Goal: Task Accomplishment & Management: Manage account settings

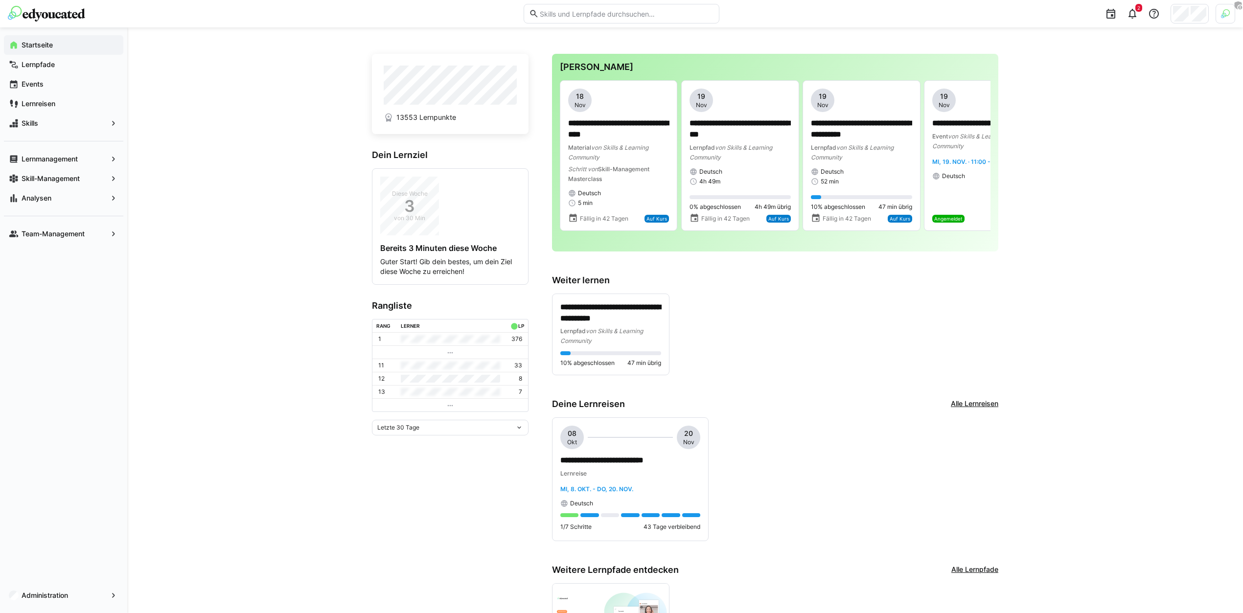
click at [1189, 12] on div at bounding box center [1189, 14] width 38 height 20
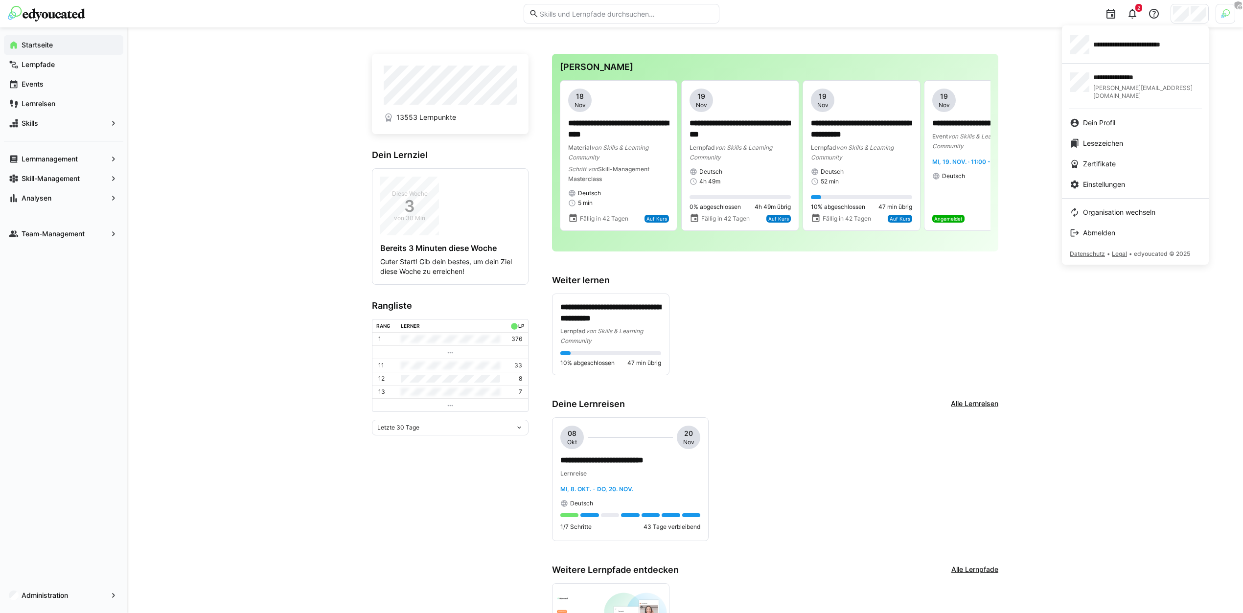
click at [74, 603] on div at bounding box center [621, 306] width 1243 height 613
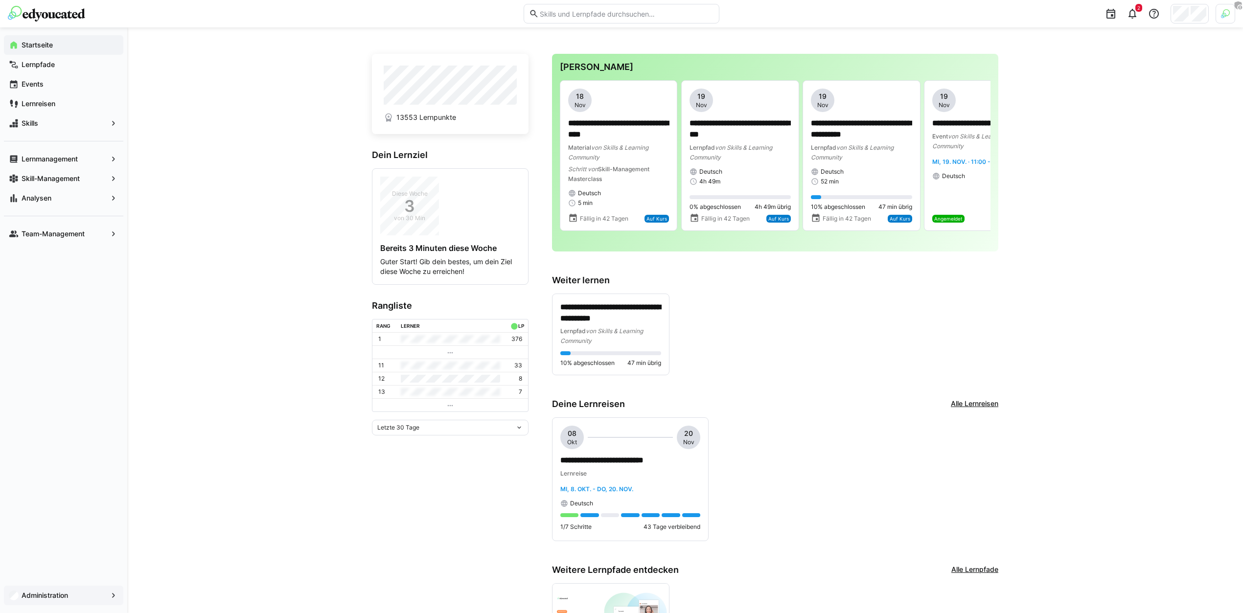
click at [78, 593] on span "Administration" at bounding box center [63, 596] width 87 height 10
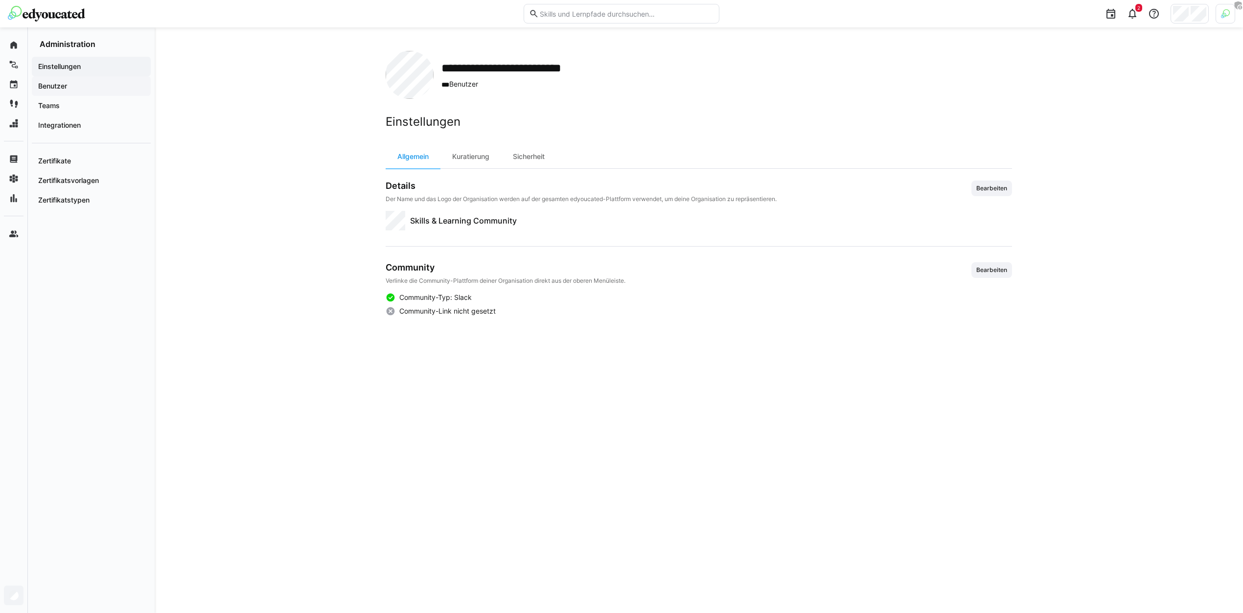
click at [115, 86] on span "Benutzer" at bounding box center [91, 86] width 109 height 10
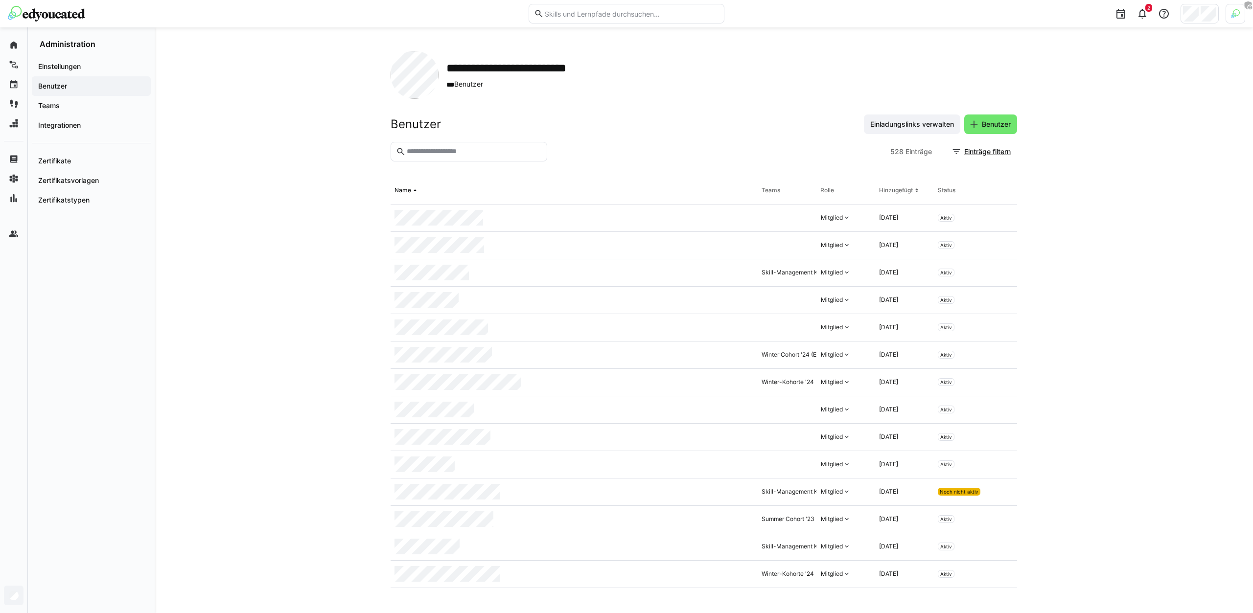
click at [513, 146] on eds-input at bounding box center [468, 152] width 157 height 20
paste input "**********"
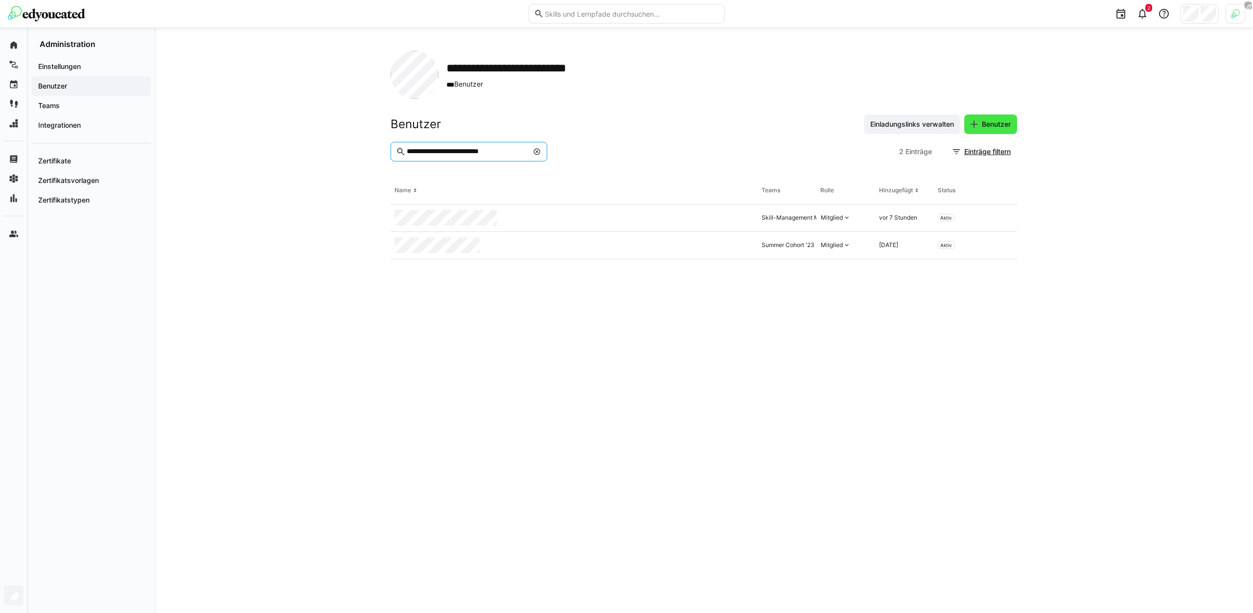
type input "**********"
click at [990, 126] on span "Benutzer" at bounding box center [996, 124] width 32 height 10
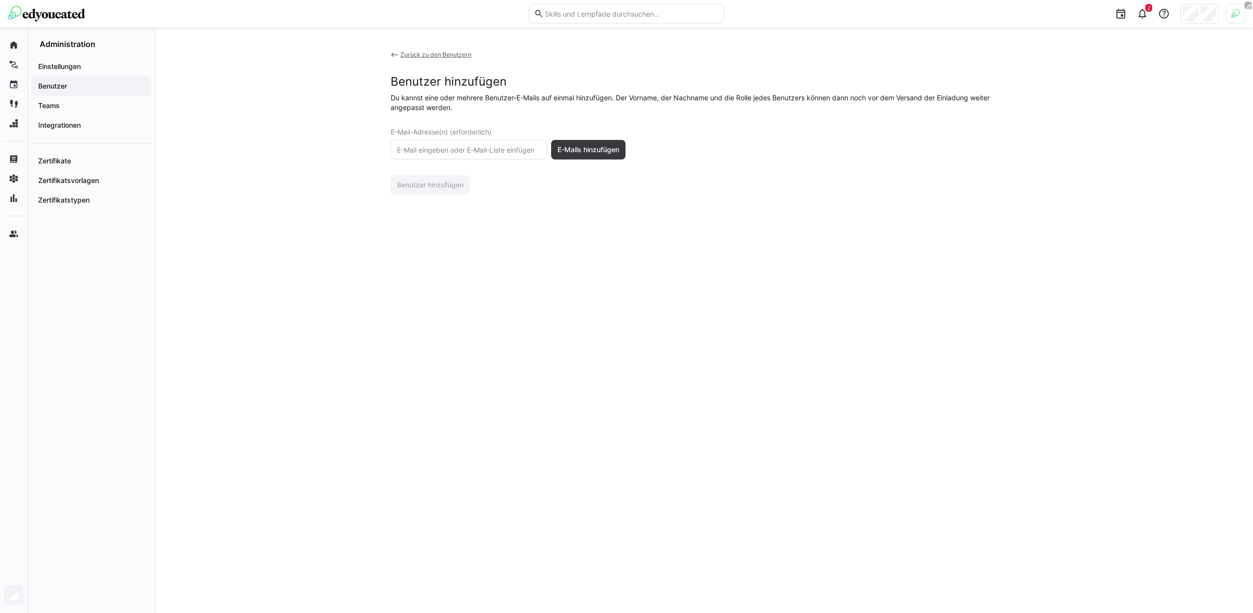
click at [491, 155] on eds-input at bounding box center [468, 150] width 157 height 20
paste input "Danica.Kuehn@ssi-schaefer.com"
type input "Danica.Kuehn@ssi-schaefer.com"
click at [587, 152] on span "E-Mails hinzufügen" at bounding box center [588, 150] width 65 height 10
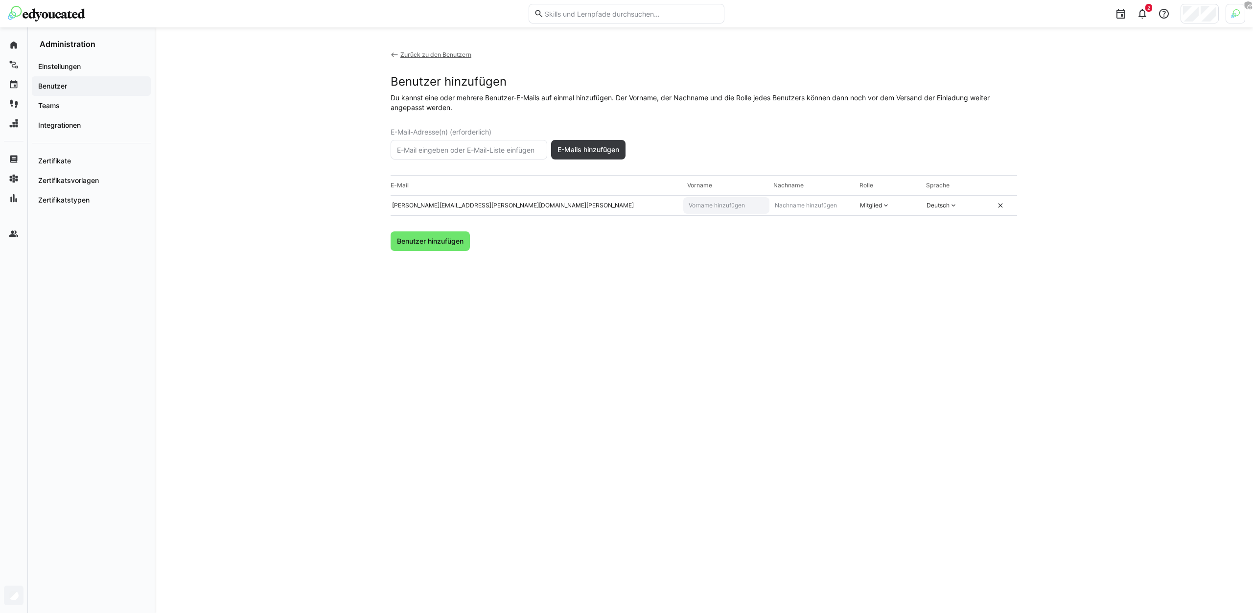
click at [723, 204] on input "text" at bounding box center [725, 206] width 77 height 8
type input "Danica"
type input "Kühn"
click at [445, 239] on span "Benutzer hinzufügen" at bounding box center [429, 241] width 69 height 10
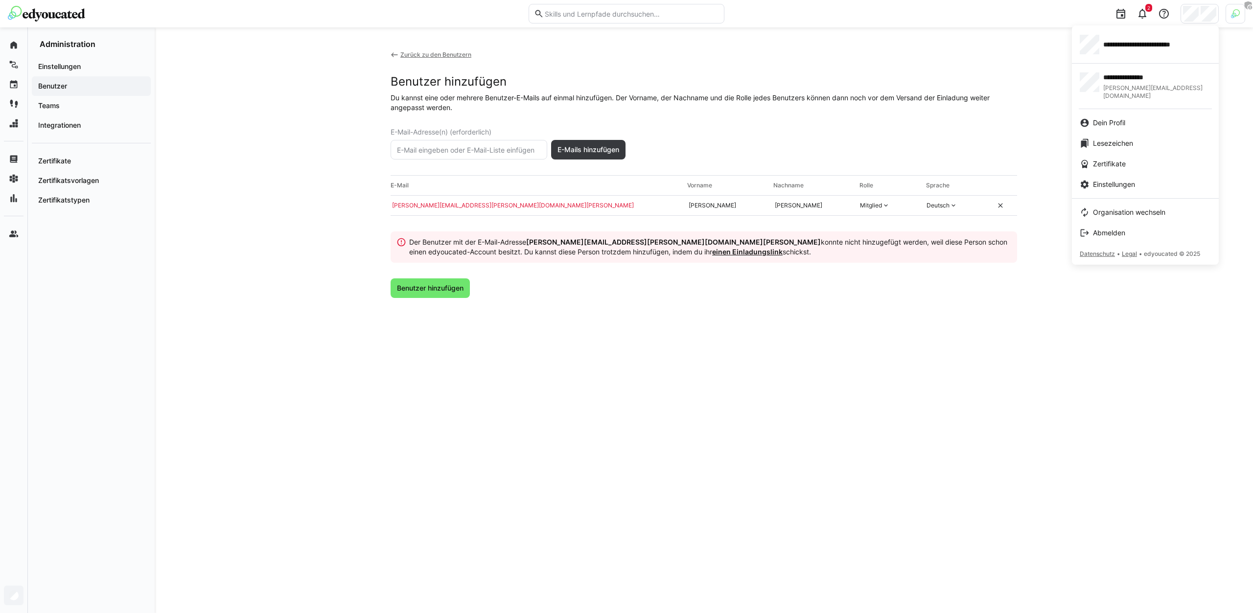
click at [1236, 18] on div at bounding box center [626, 306] width 1253 height 613
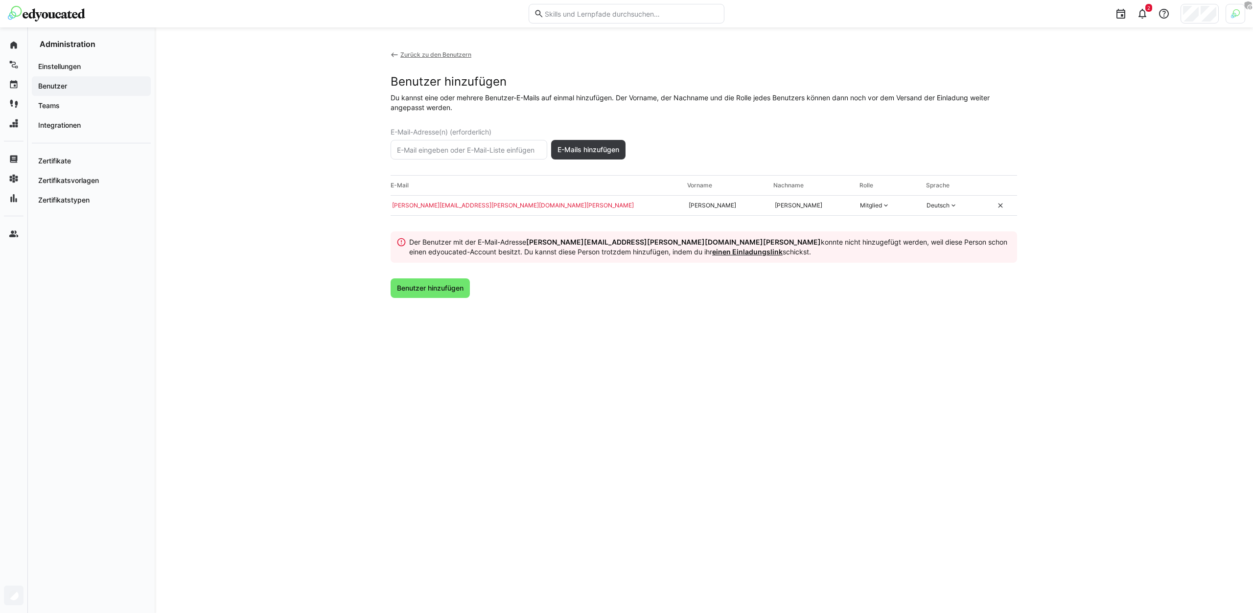
click at [1235, 18] on div at bounding box center [1235, 14] width 20 height 20
click at [1123, 119] on span "Aktivieren" at bounding box center [1127, 115] width 38 height 16
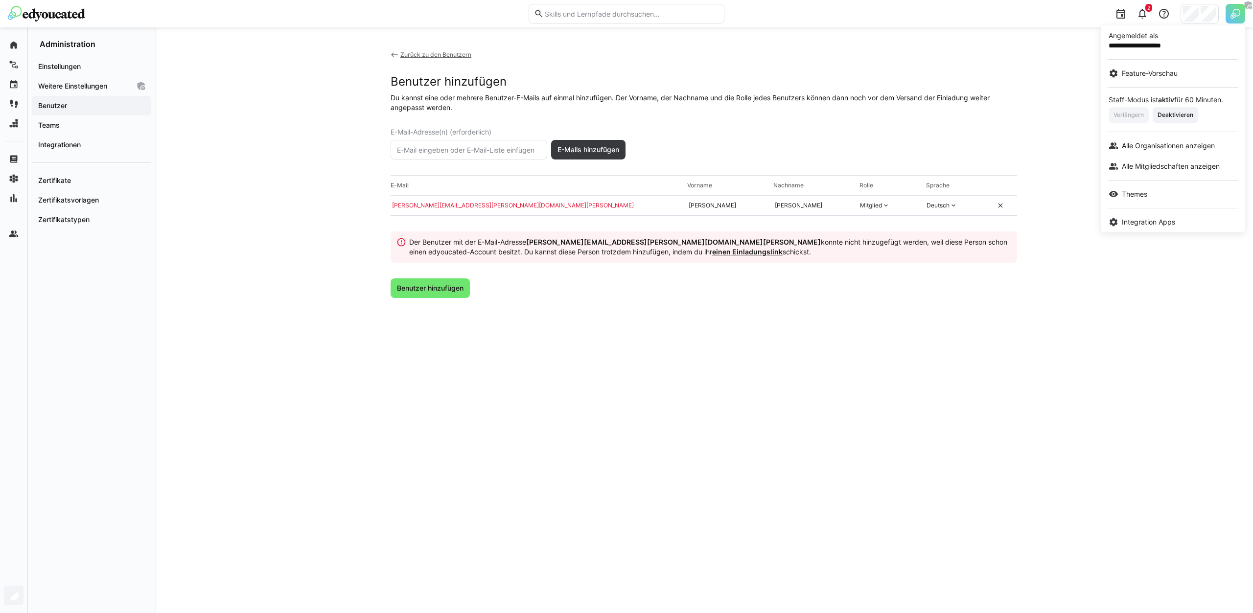
click at [895, 344] on div at bounding box center [626, 306] width 1253 height 613
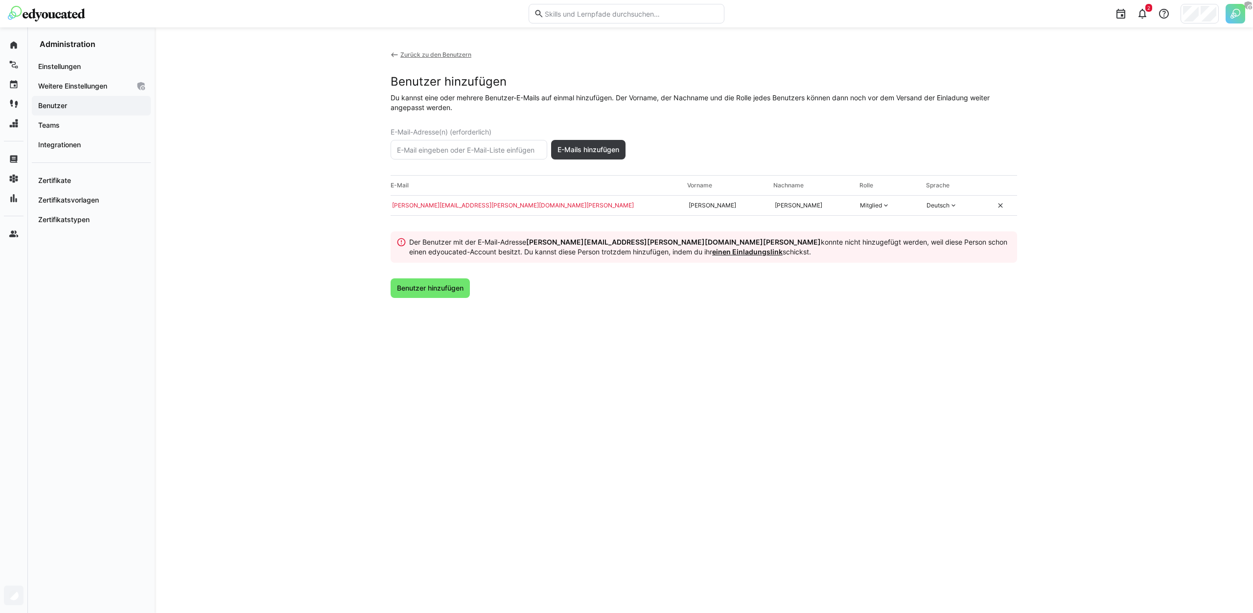
click at [712, 253] on link "einen Einladungslink" at bounding box center [747, 252] width 70 height 8
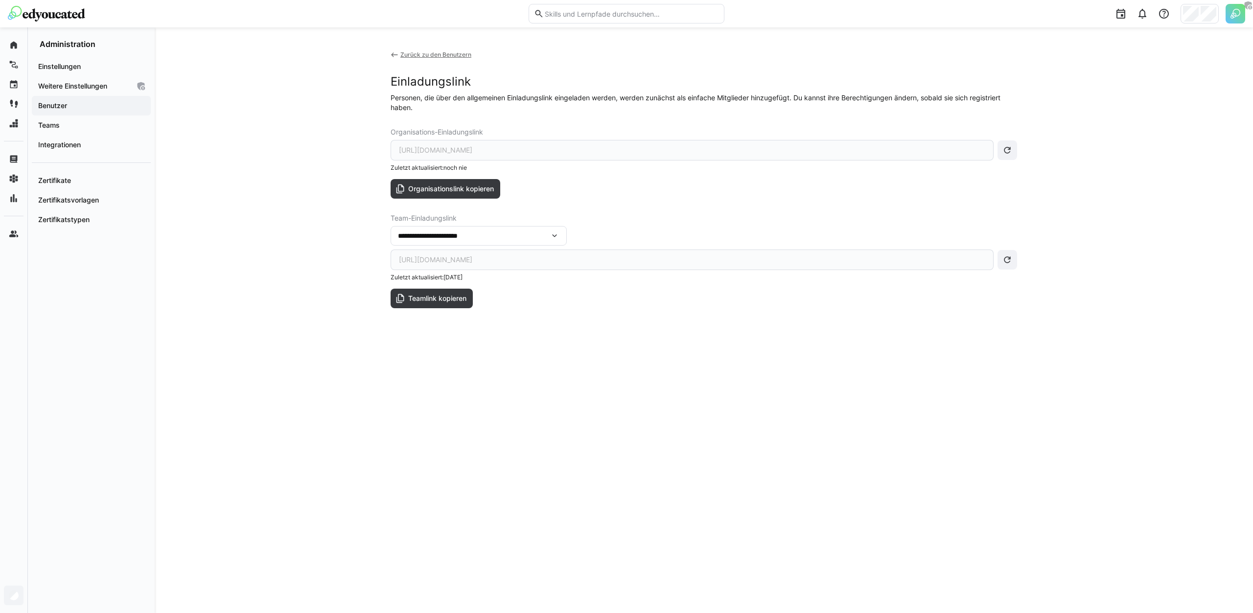
click at [488, 236] on div "**********" at bounding box center [474, 235] width 152 height 9
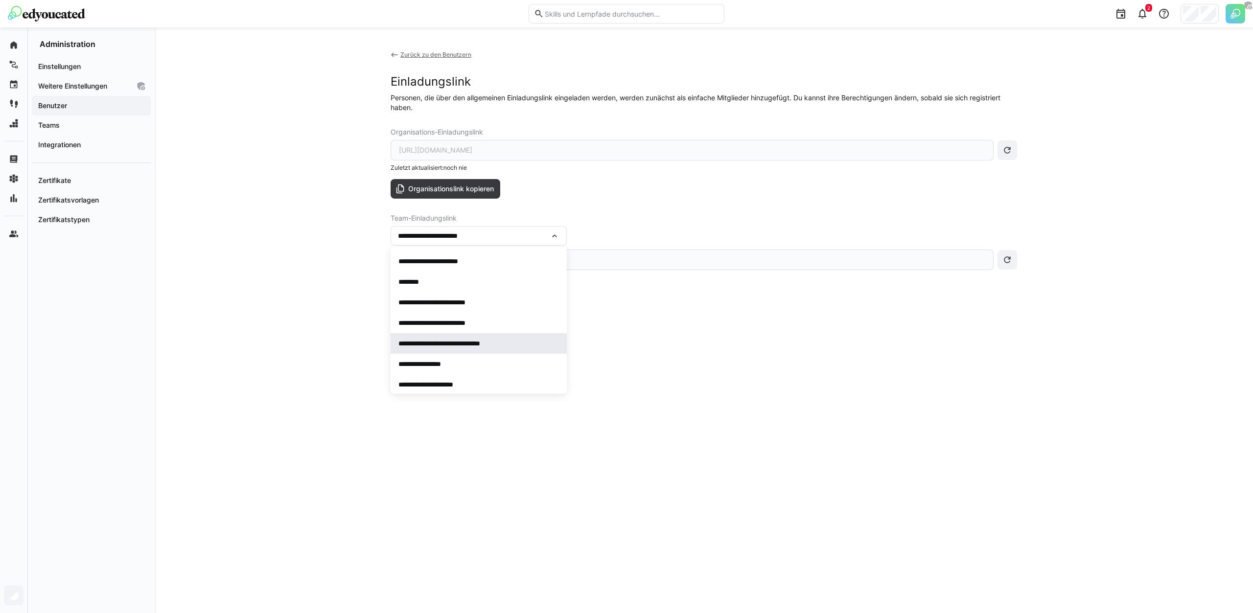
click at [497, 340] on div "**********" at bounding box center [476, 344] width 156 height 10
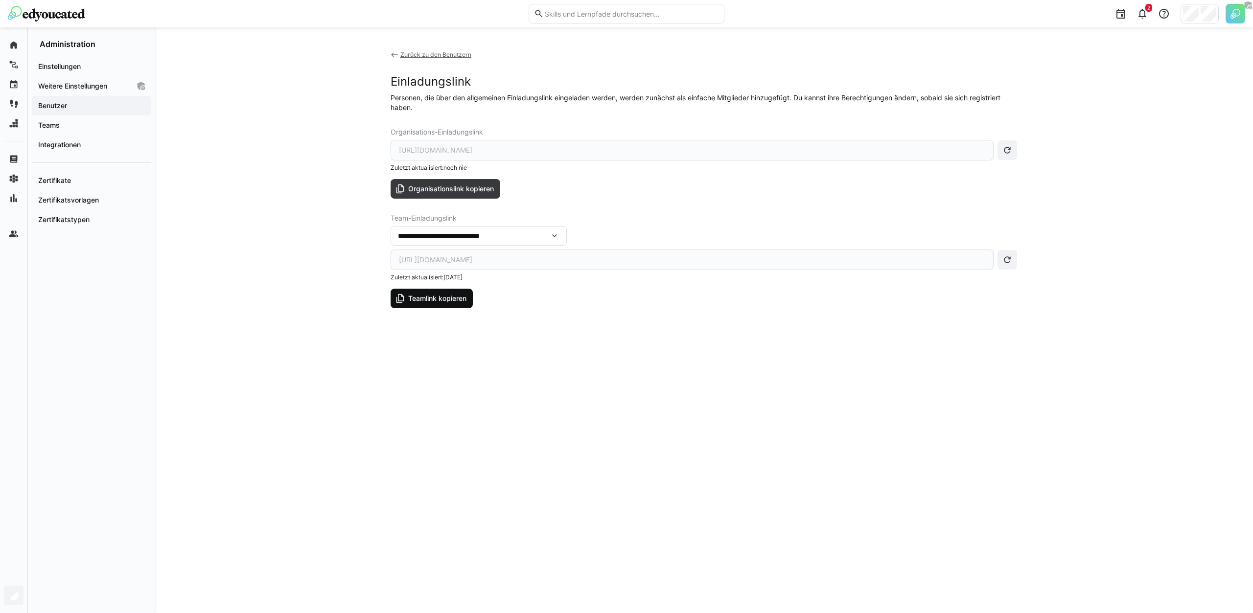
click at [456, 299] on span "Teamlink kopieren" at bounding box center [437, 299] width 61 height 10
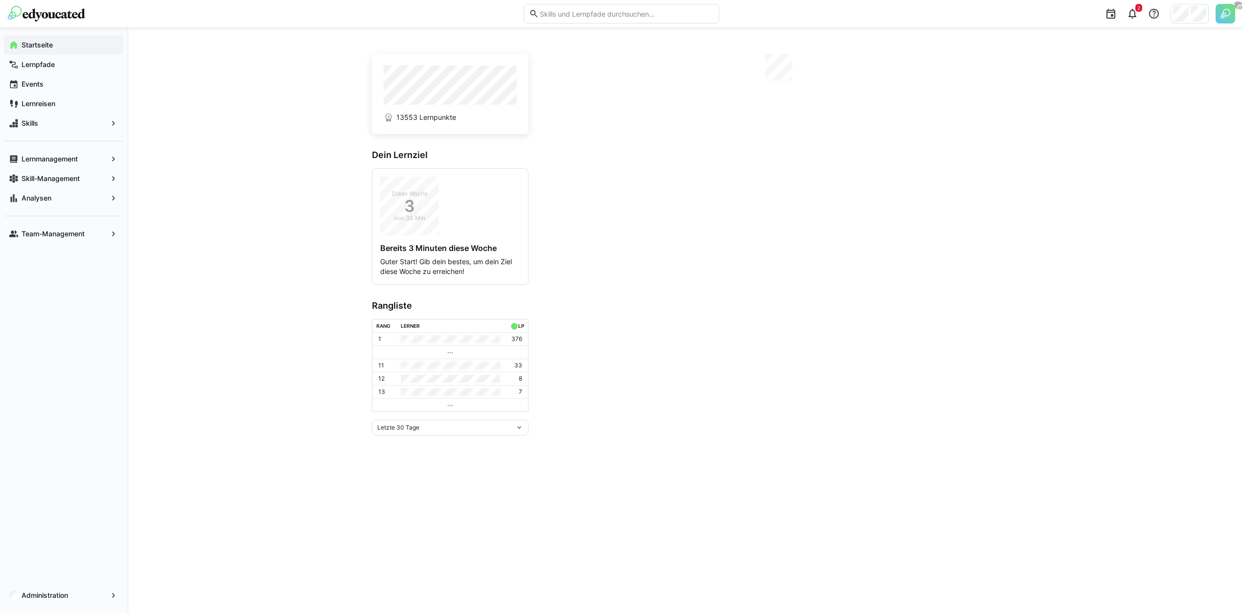
click at [1224, 8] on img at bounding box center [1225, 14] width 20 height 20
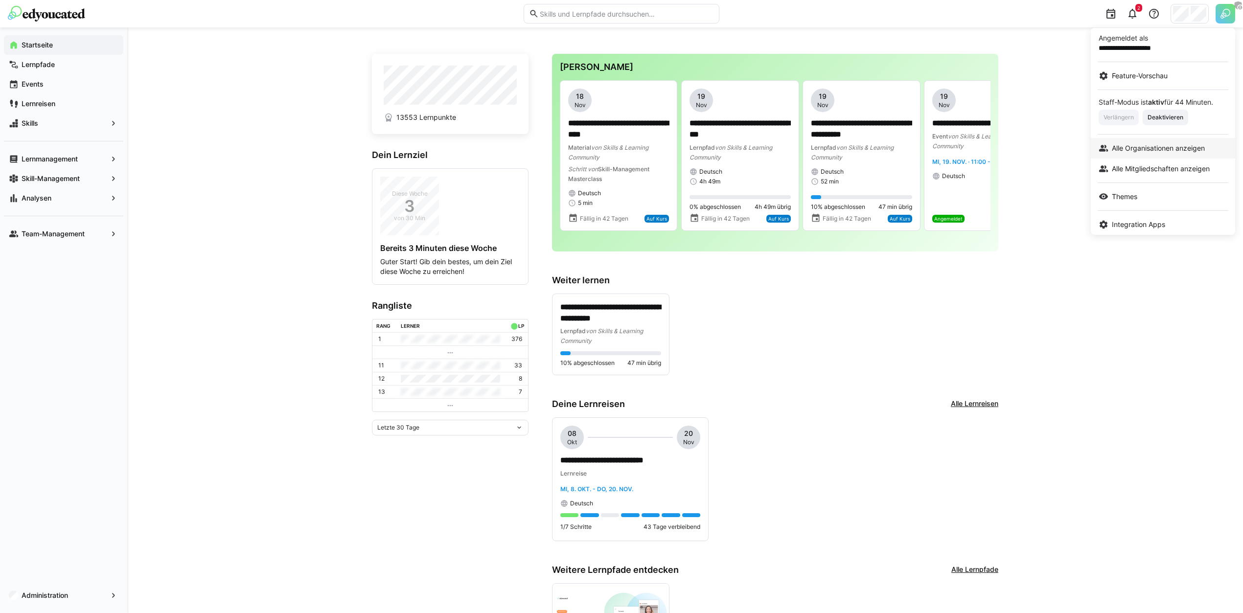
click at [1143, 149] on span "Alle Organisationen anzeigen" at bounding box center [1158, 148] width 93 height 10
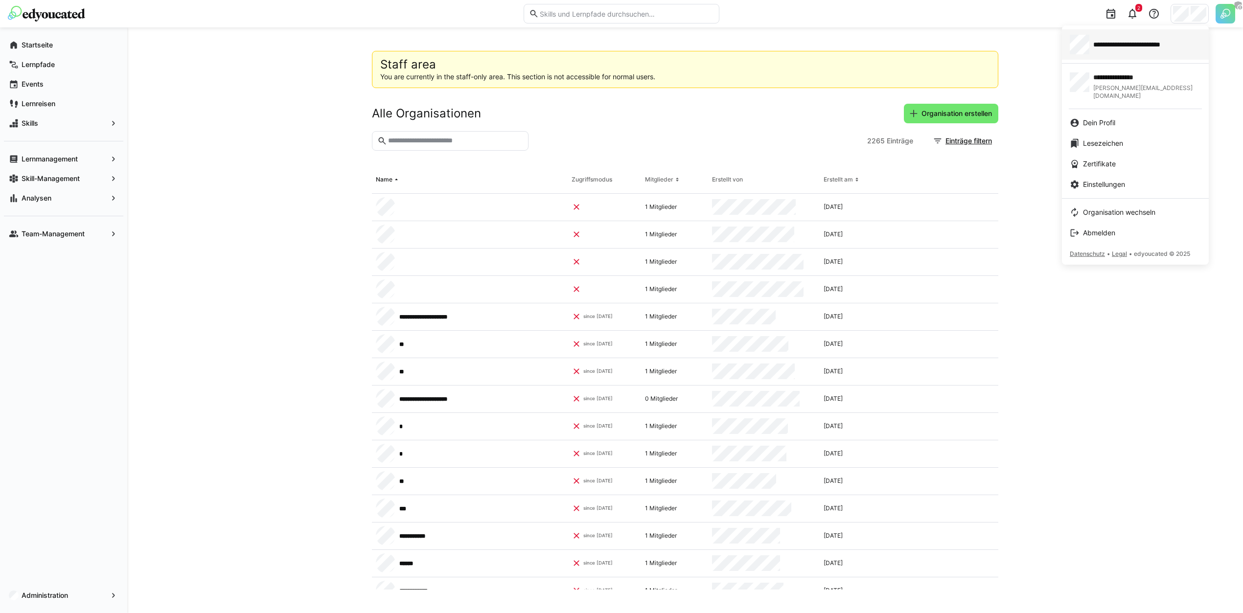
click at [1104, 43] on span "**********" at bounding box center [1139, 45] width 93 height 10
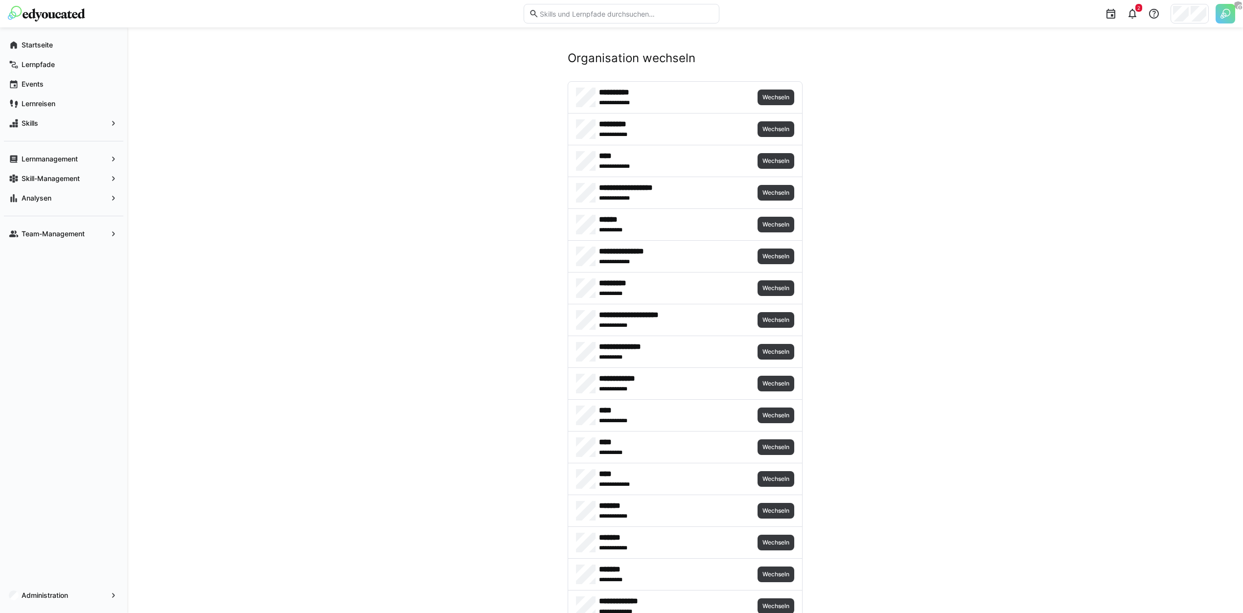
scroll to position [966, 0]
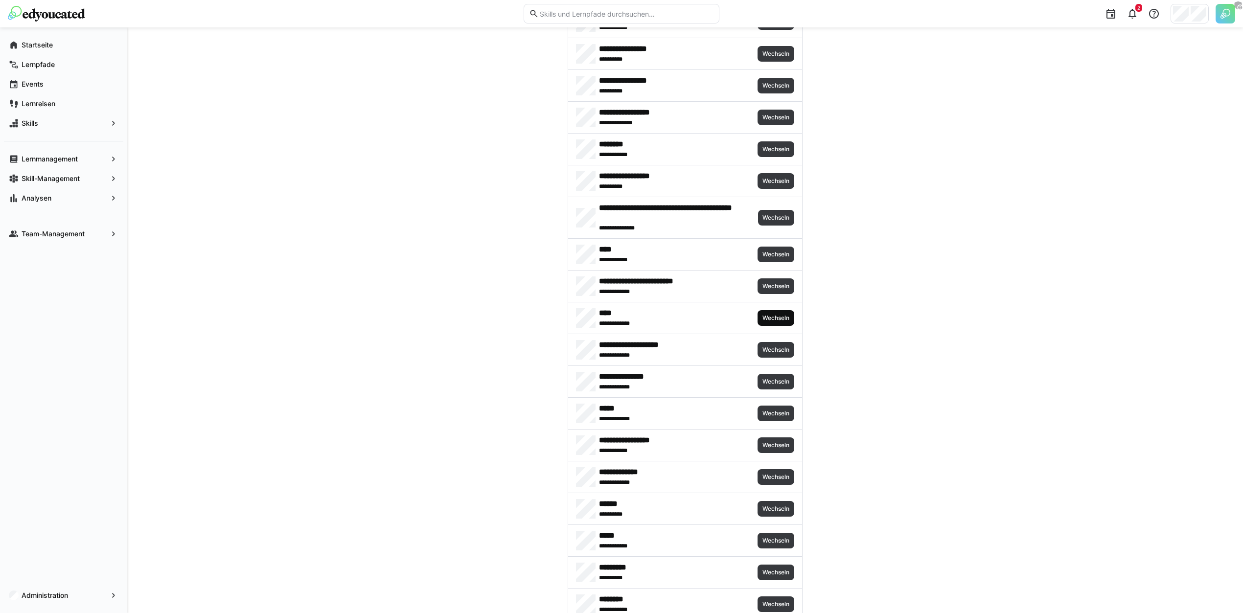
click at [767, 314] on span "Wechseln" at bounding box center [775, 318] width 29 height 8
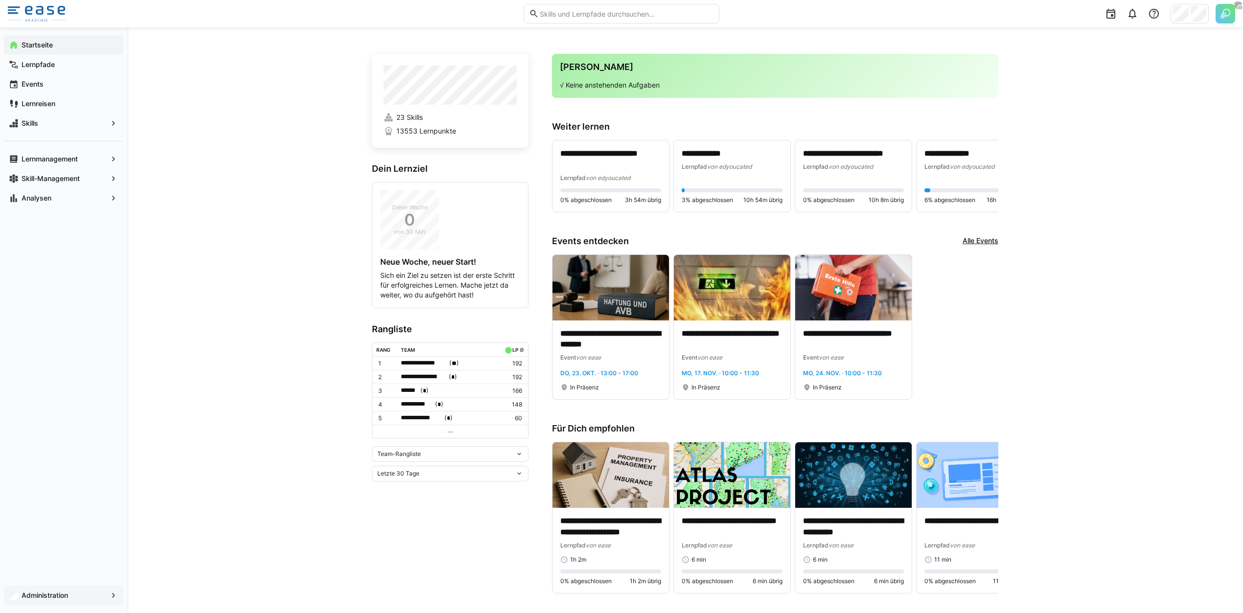
click at [44, 603] on div "Administration" at bounding box center [63, 596] width 119 height 20
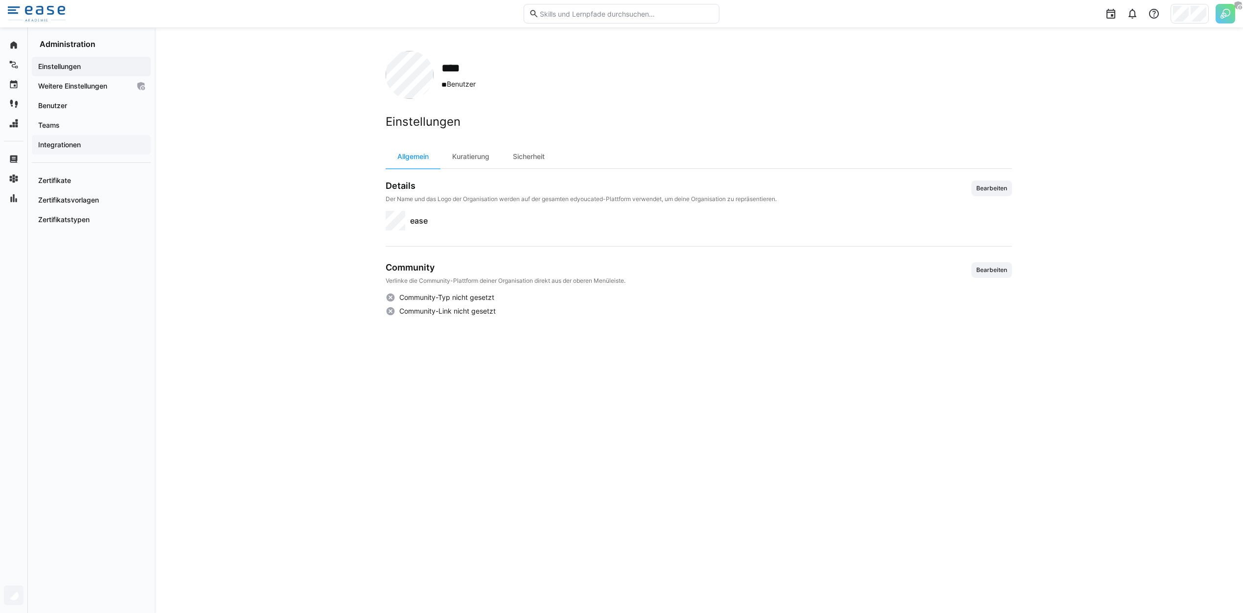
click at [84, 143] on span "Integrationen" at bounding box center [91, 145] width 109 height 10
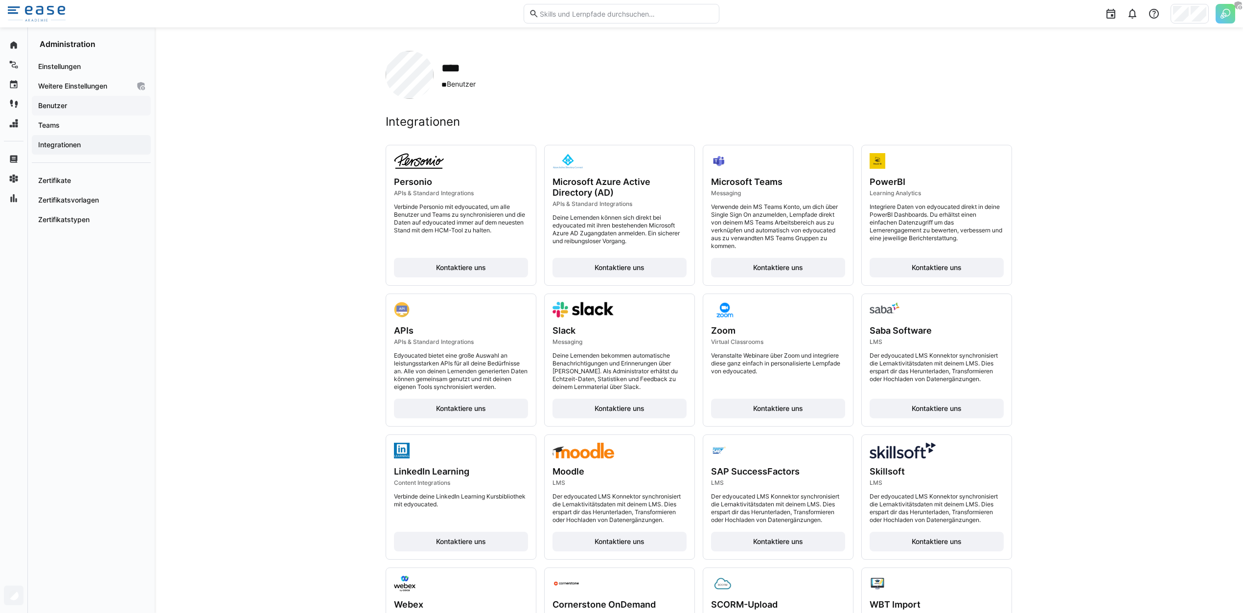
click at [114, 105] on span "Benutzer" at bounding box center [91, 106] width 109 height 10
